Goal: Transaction & Acquisition: Purchase product/service

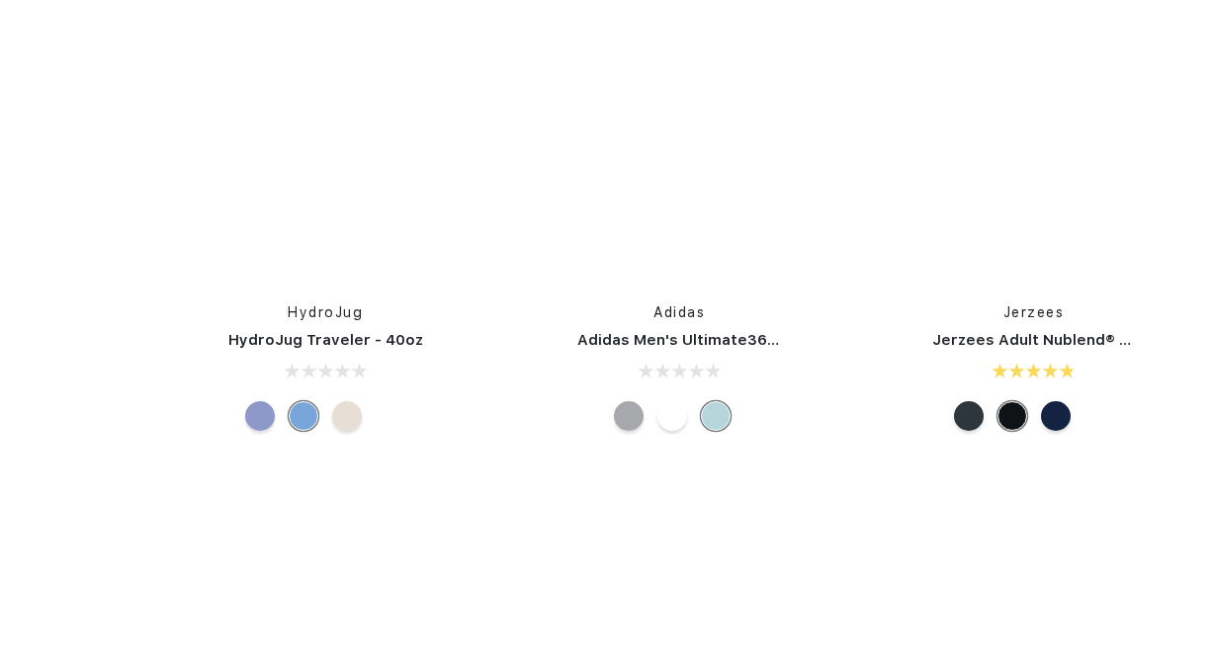
scroll to position [13049, 0]
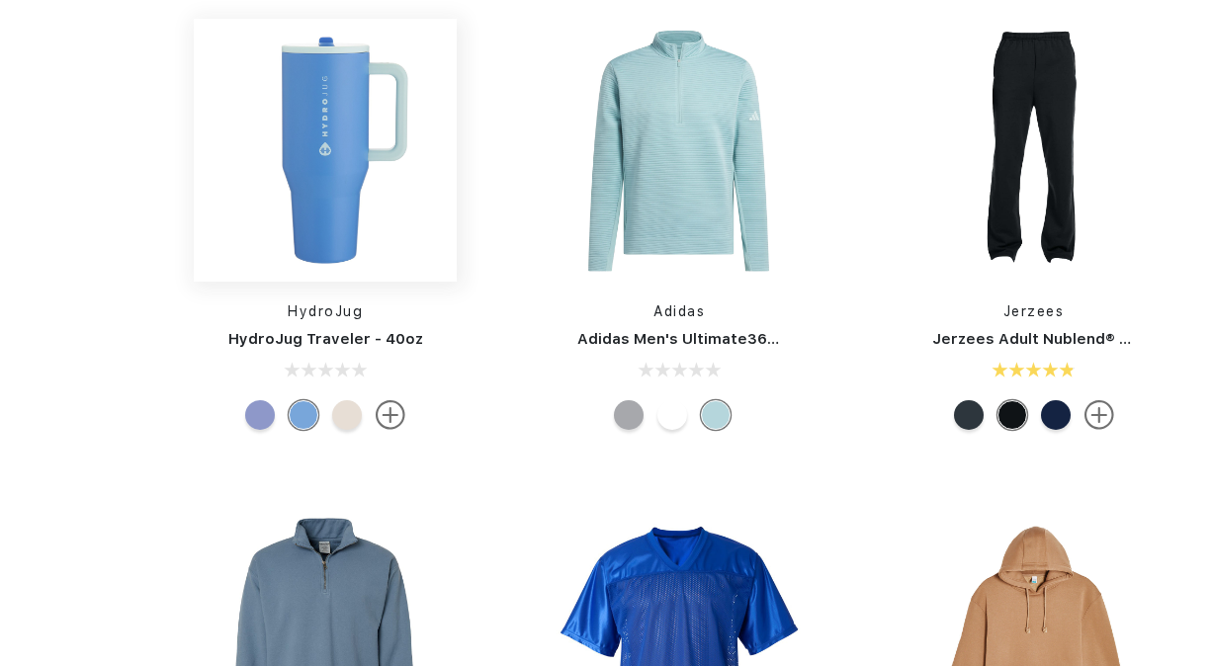
click at [322, 155] on img at bounding box center [325, 150] width 263 height 263
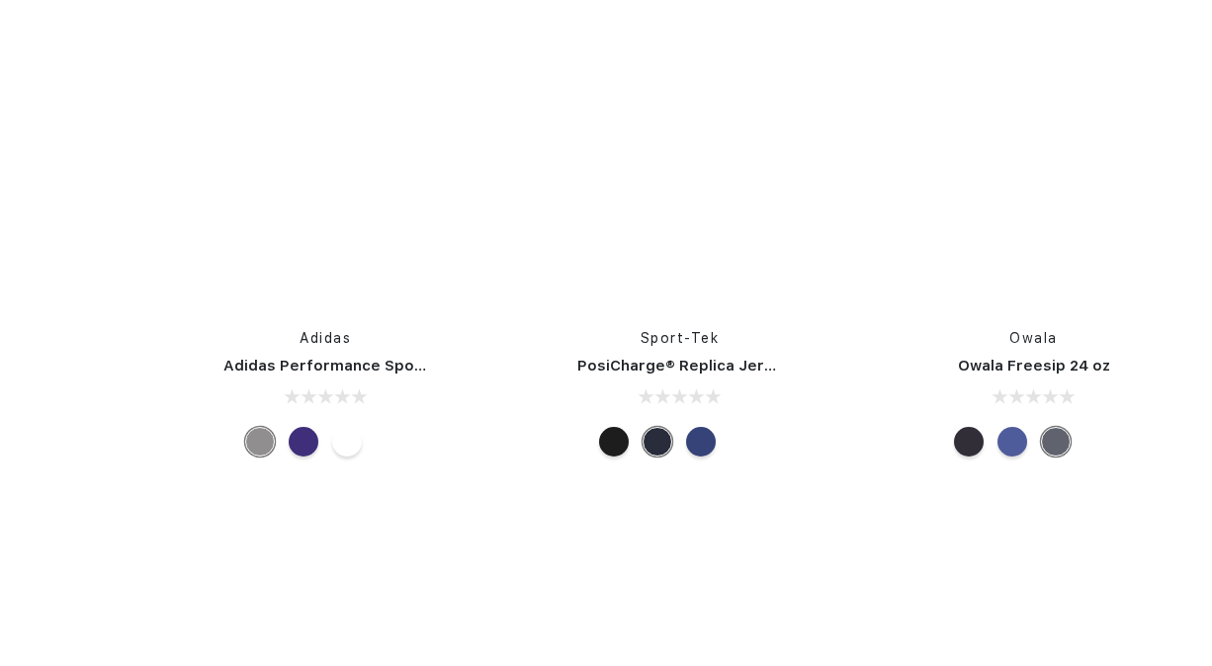
scroll to position [42505, 0]
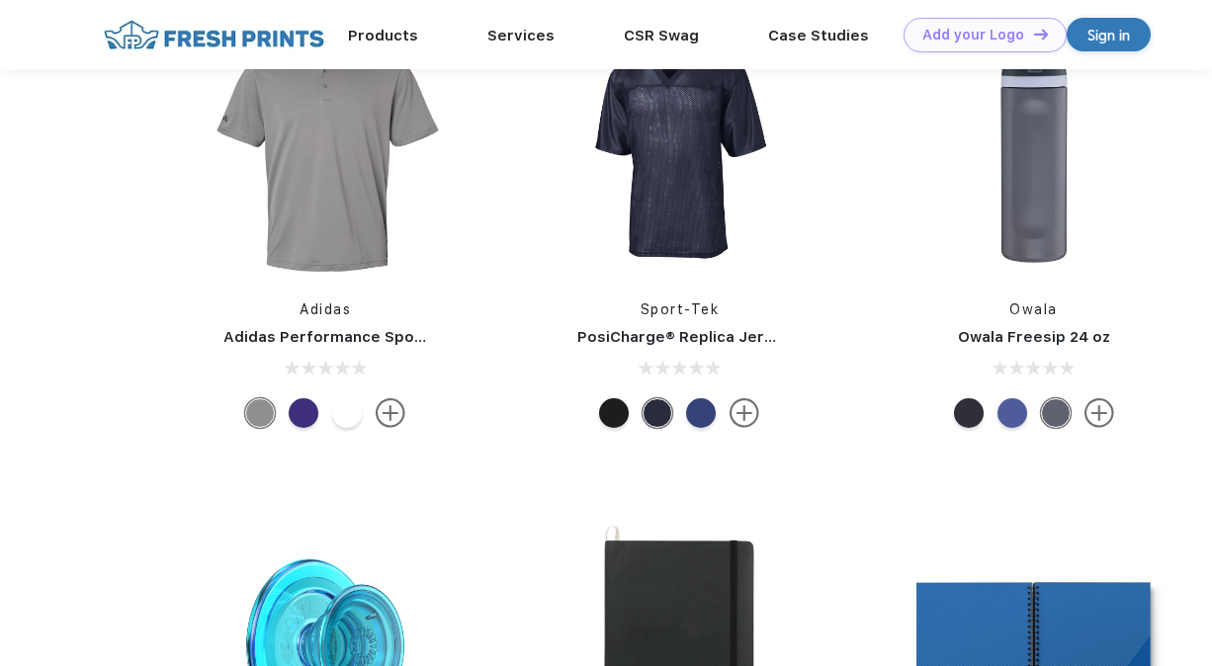
scroll to position [42109, 0]
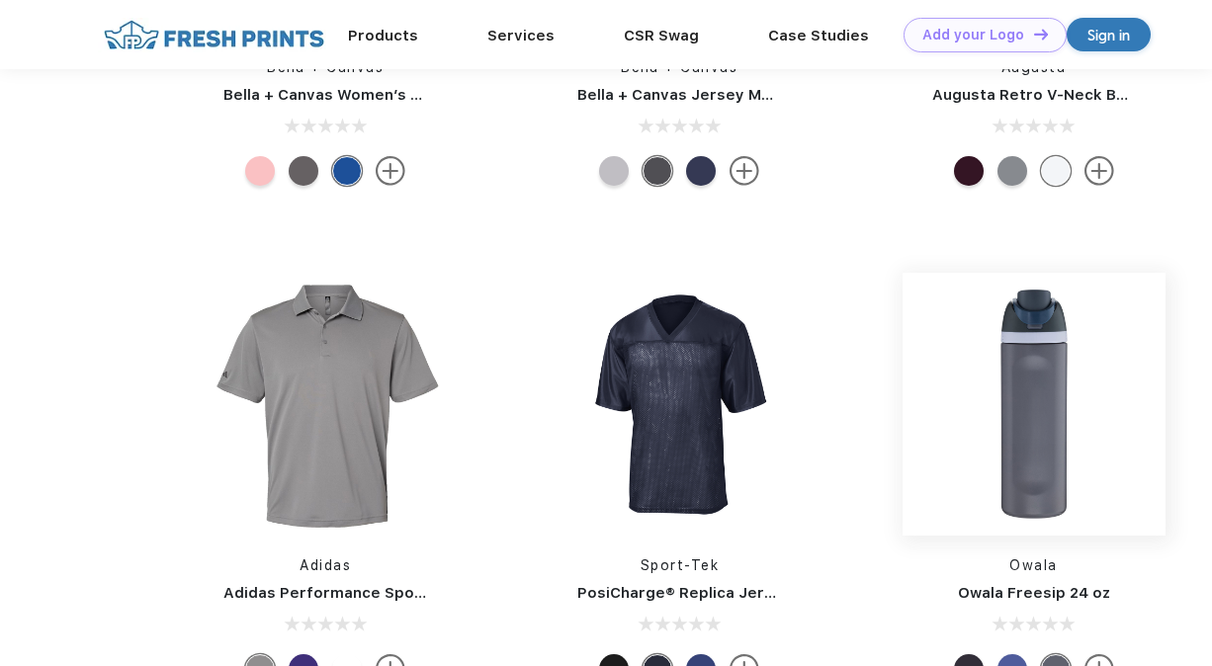
click at [1049, 472] on img at bounding box center [1033, 404] width 263 height 263
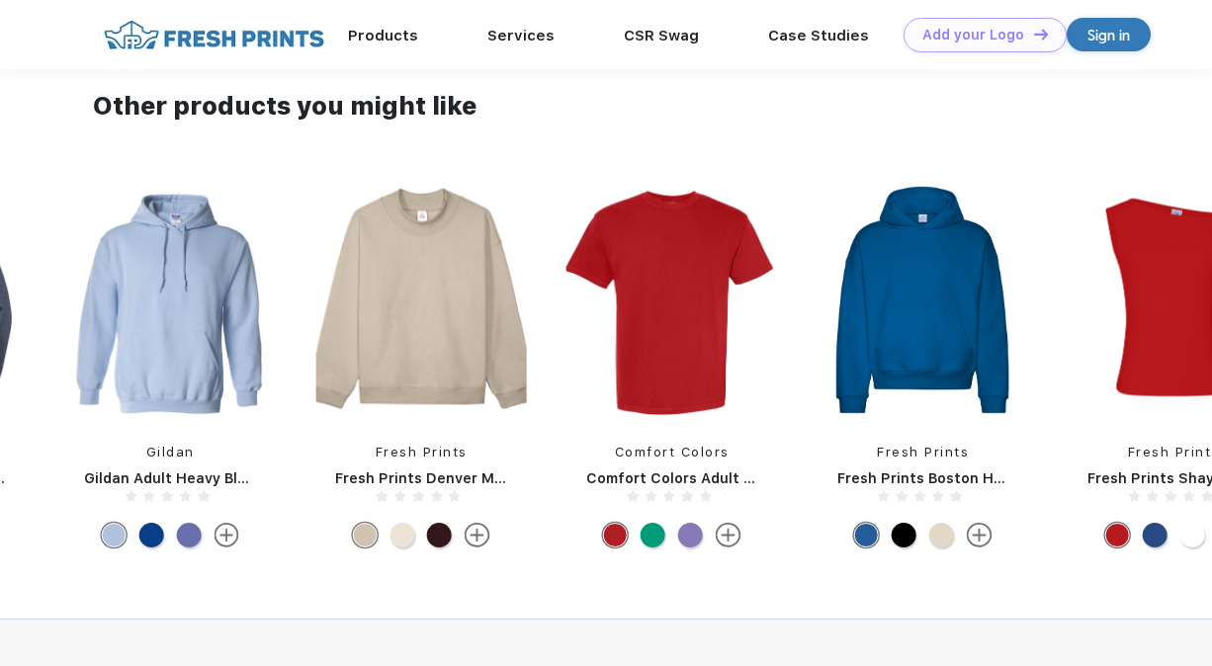
scroll to position [1186, 0]
